Goal: Find specific page/section: Find specific page/section

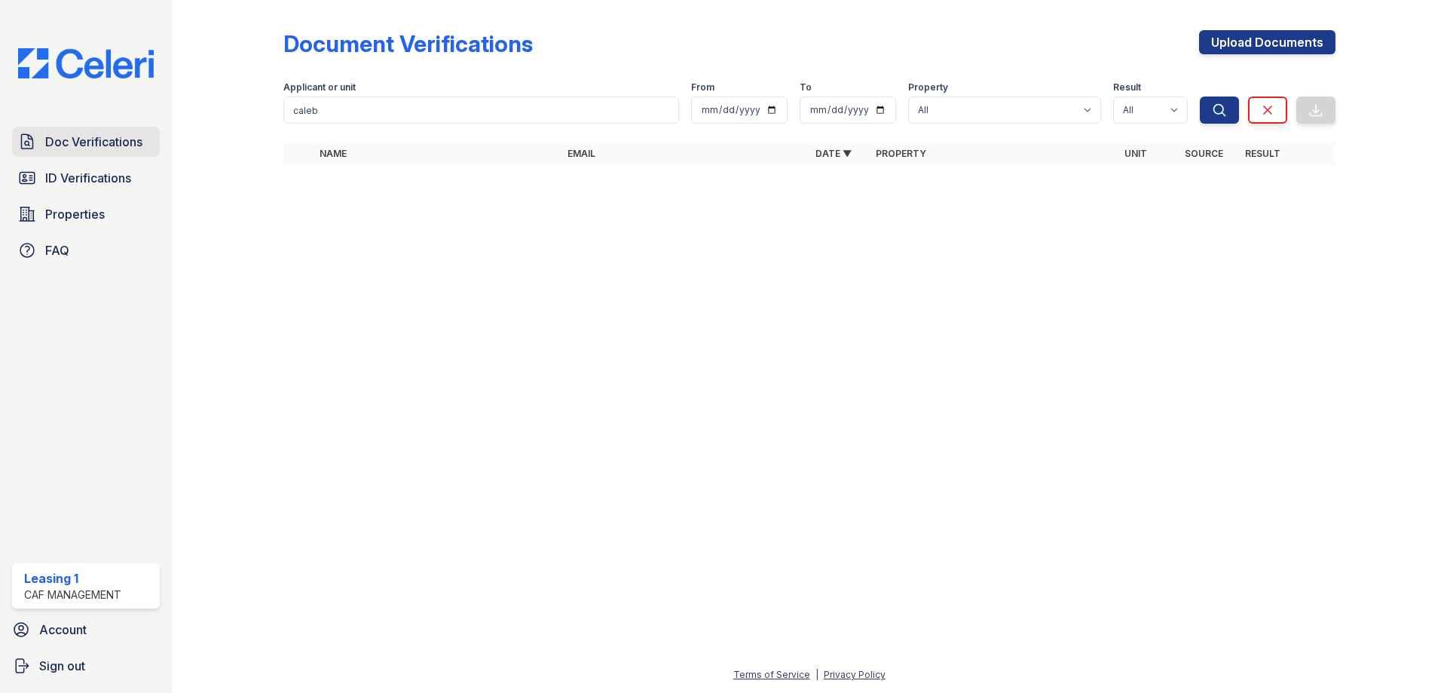
click at [47, 136] on span "Doc Verifications" at bounding box center [93, 142] width 97 height 18
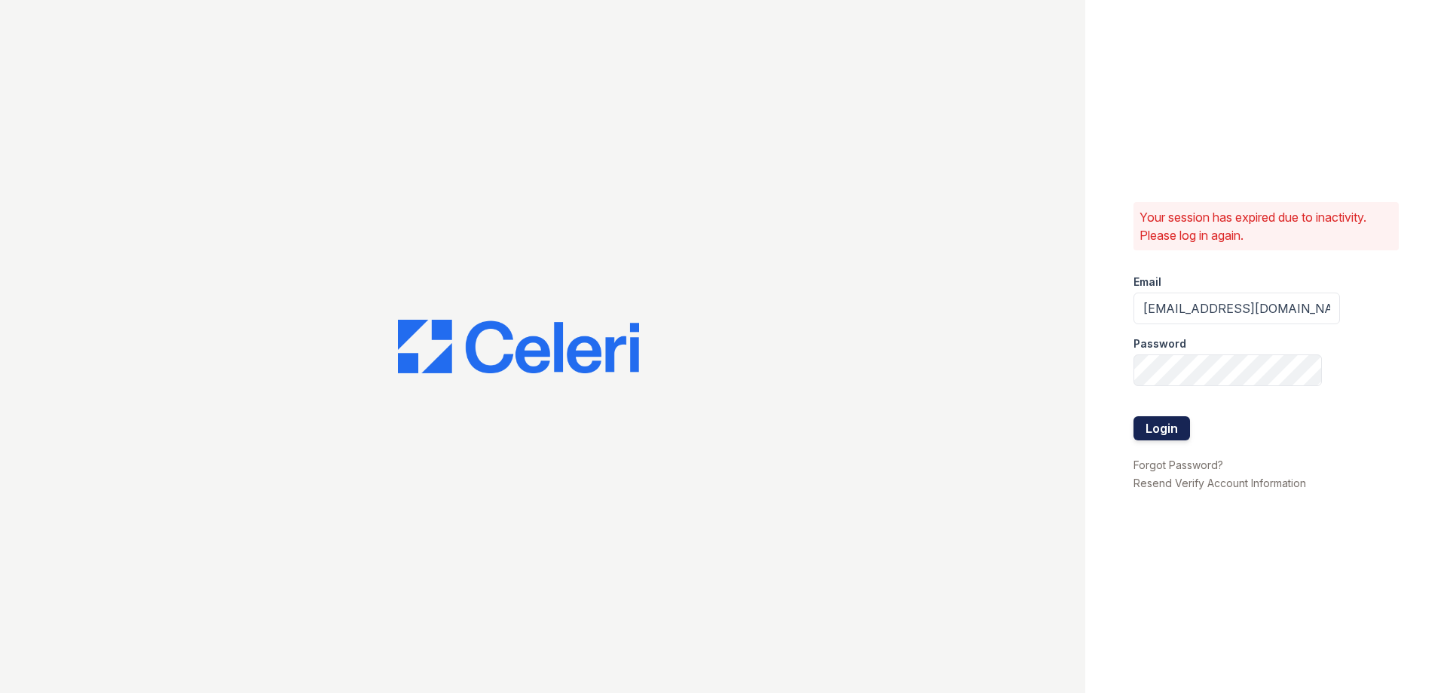
click at [1138, 429] on button "Login" at bounding box center [1161, 428] width 57 height 24
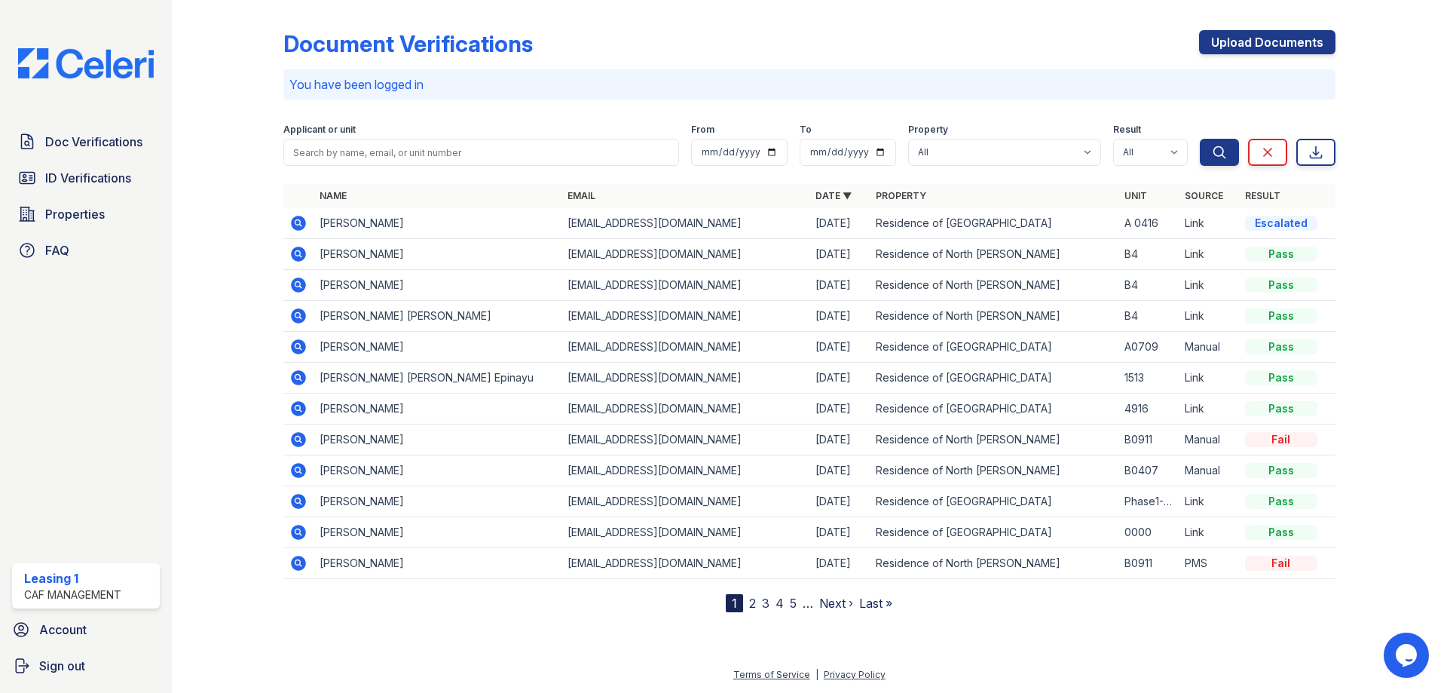
click at [164, 148] on div "Doc Verifications ID Verifications Properties FAQ" at bounding box center [86, 196] width 160 height 139
click at [124, 148] on span "Doc Verifications" at bounding box center [93, 142] width 97 height 18
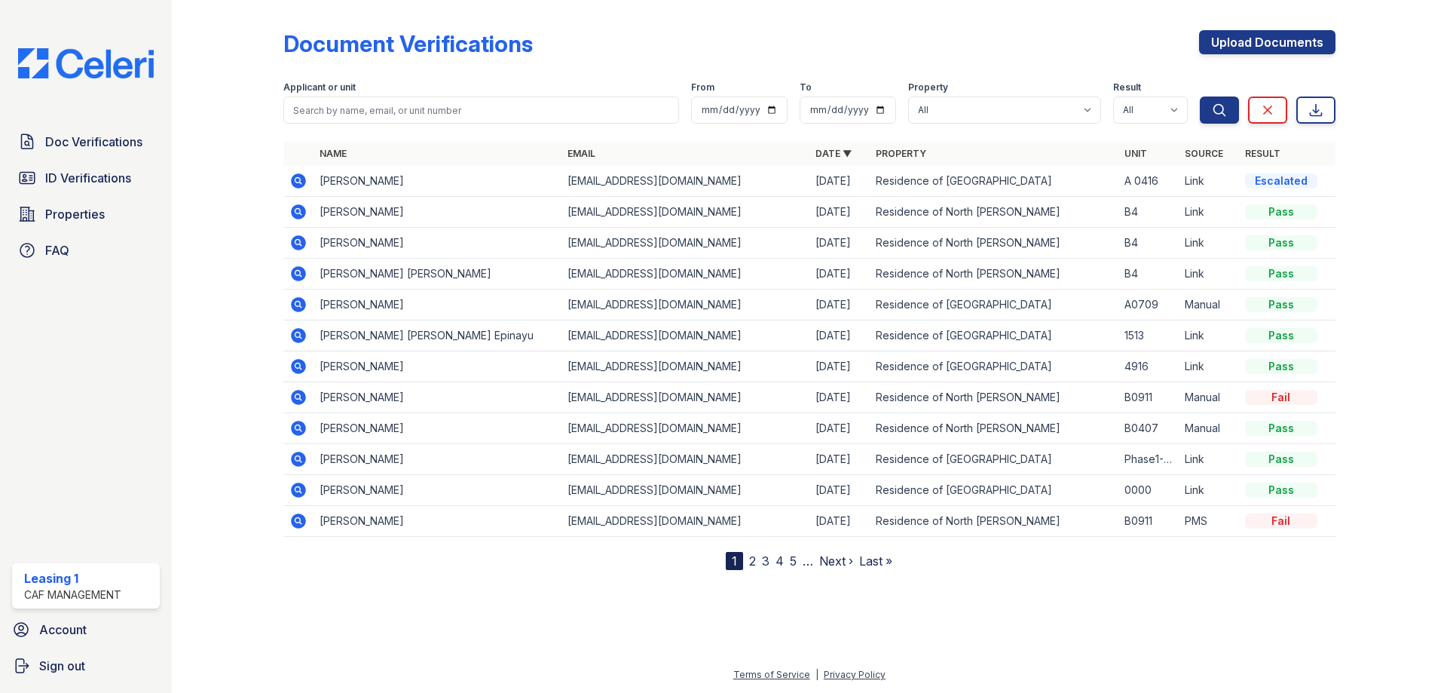
click at [298, 181] on icon at bounding box center [297, 180] width 4 height 4
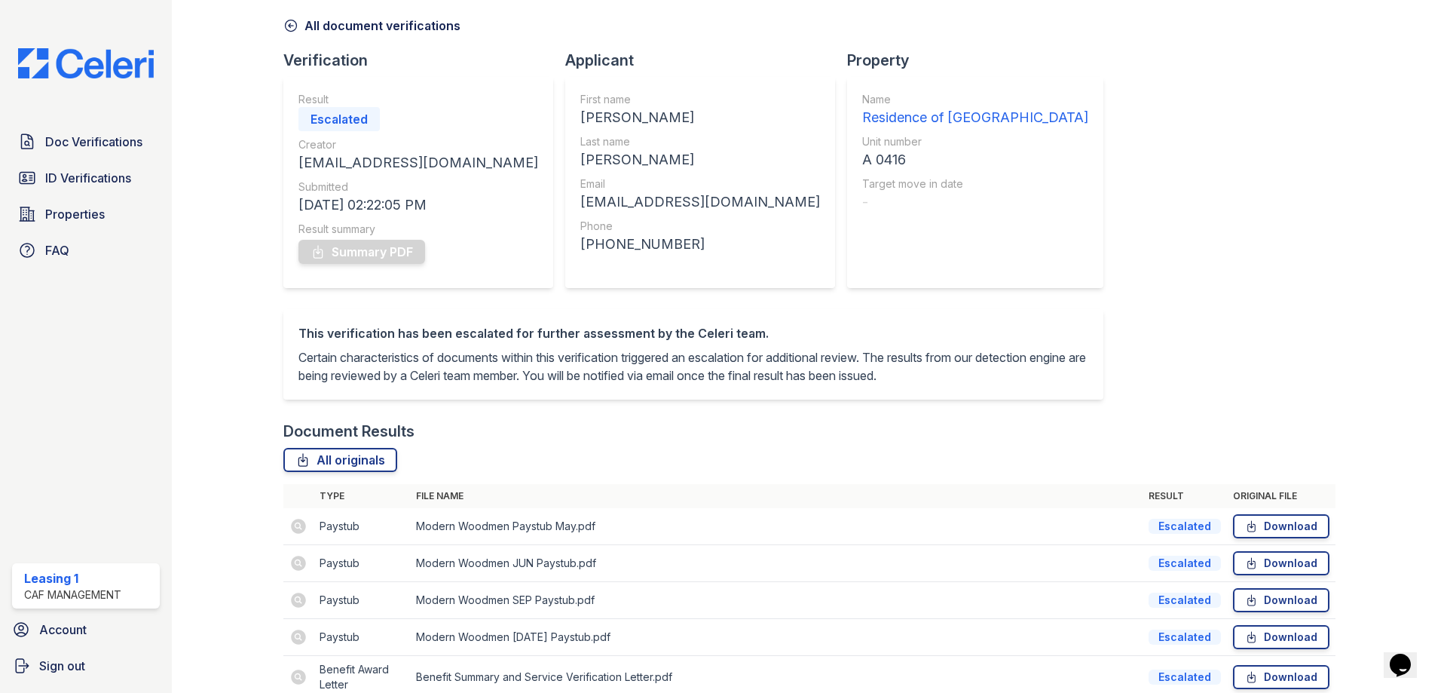
scroll to position [152, 0]
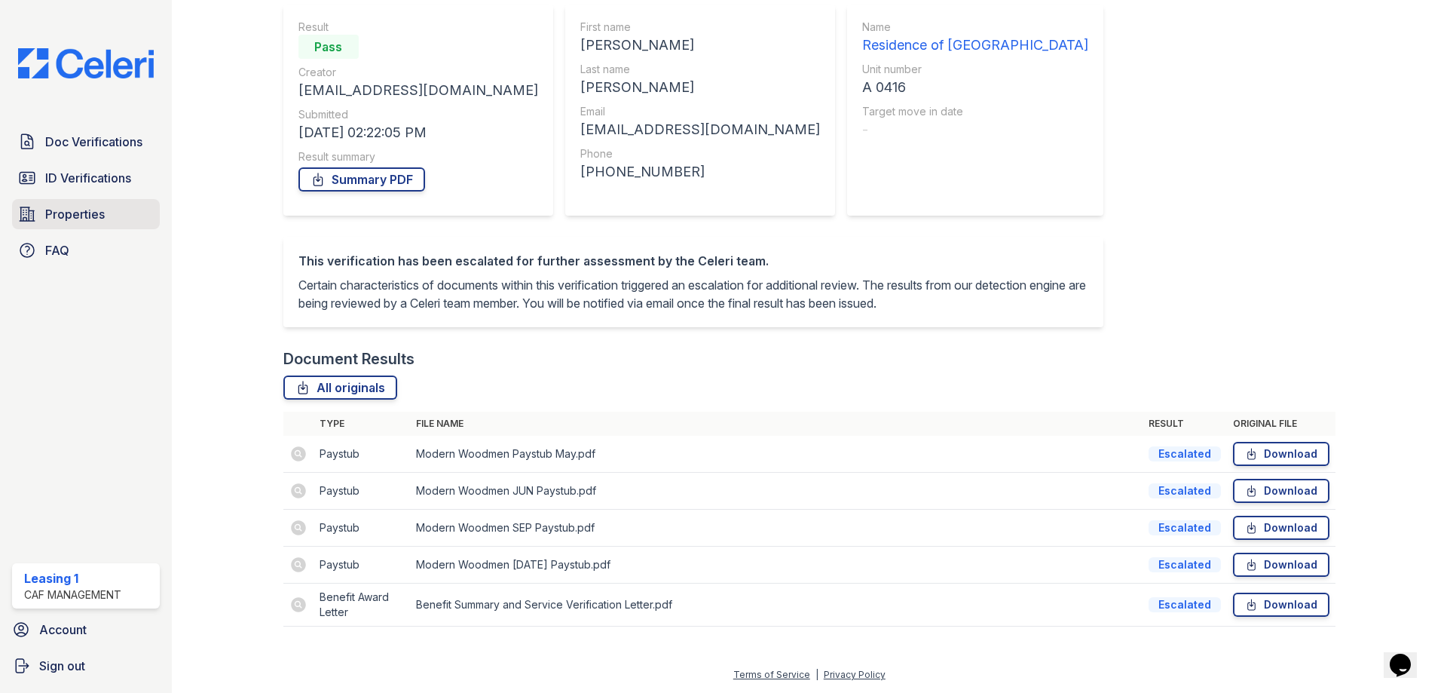
click at [53, 199] on link "Properties" at bounding box center [86, 214] width 148 height 30
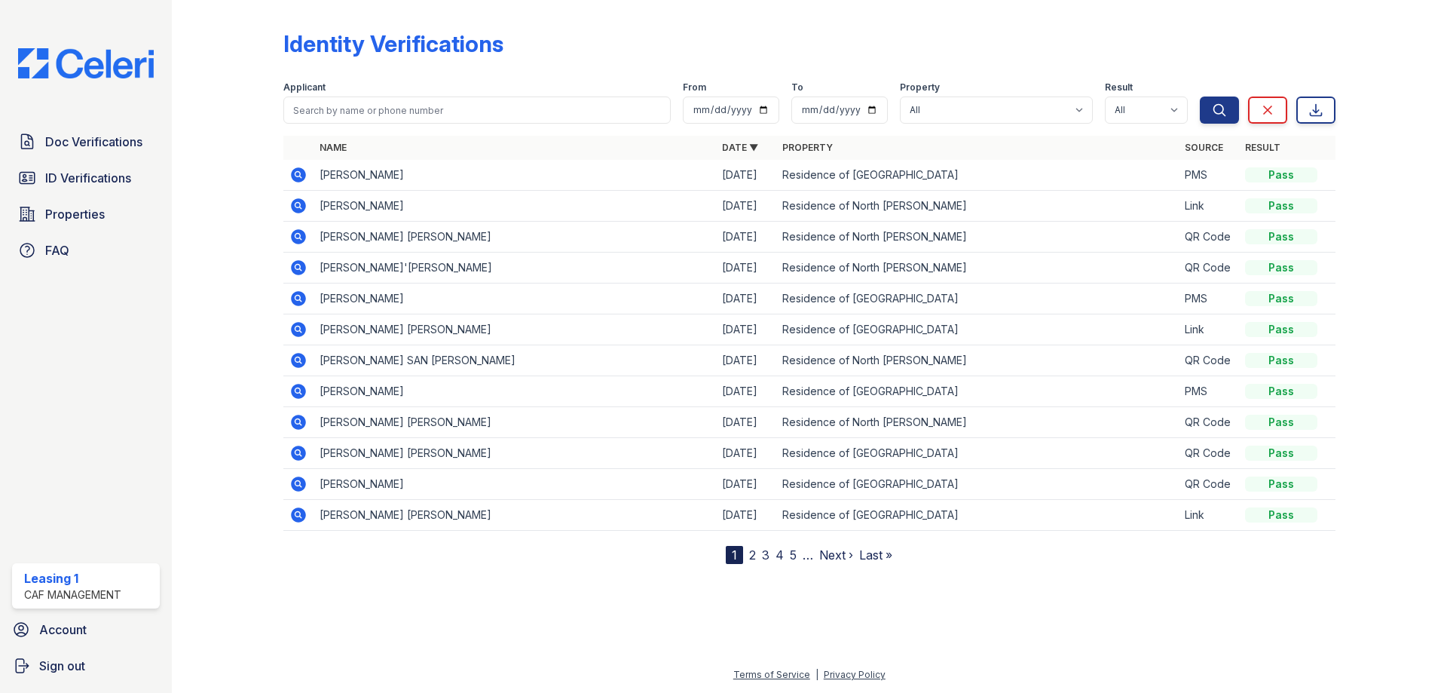
drag, startPoint x: 1008, startPoint y: 226, endPoint x: 962, endPoint y: 223, distance: 46.1
click at [1004, 227] on td "Residence of North [PERSON_NAME]" at bounding box center [977, 237] width 402 height 31
